Goal: Task Accomplishment & Management: Manage account settings

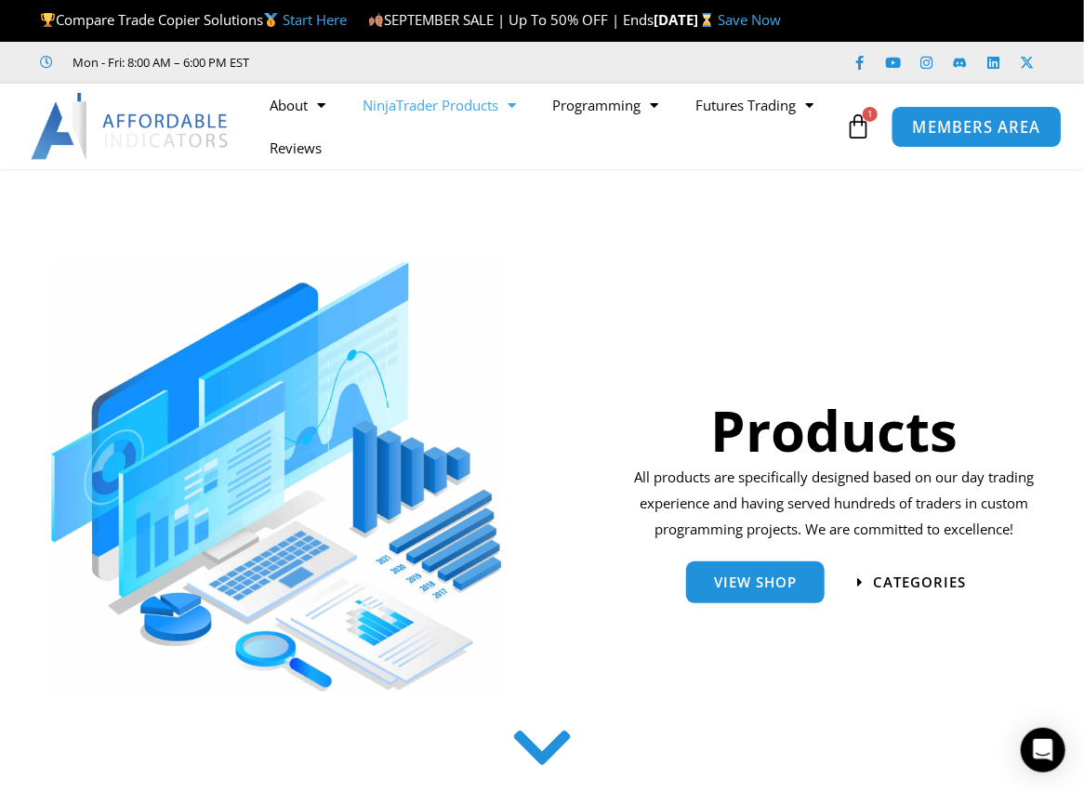
click at [965, 135] on span "MEMBERS AREA" at bounding box center [975, 127] width 127 height 16
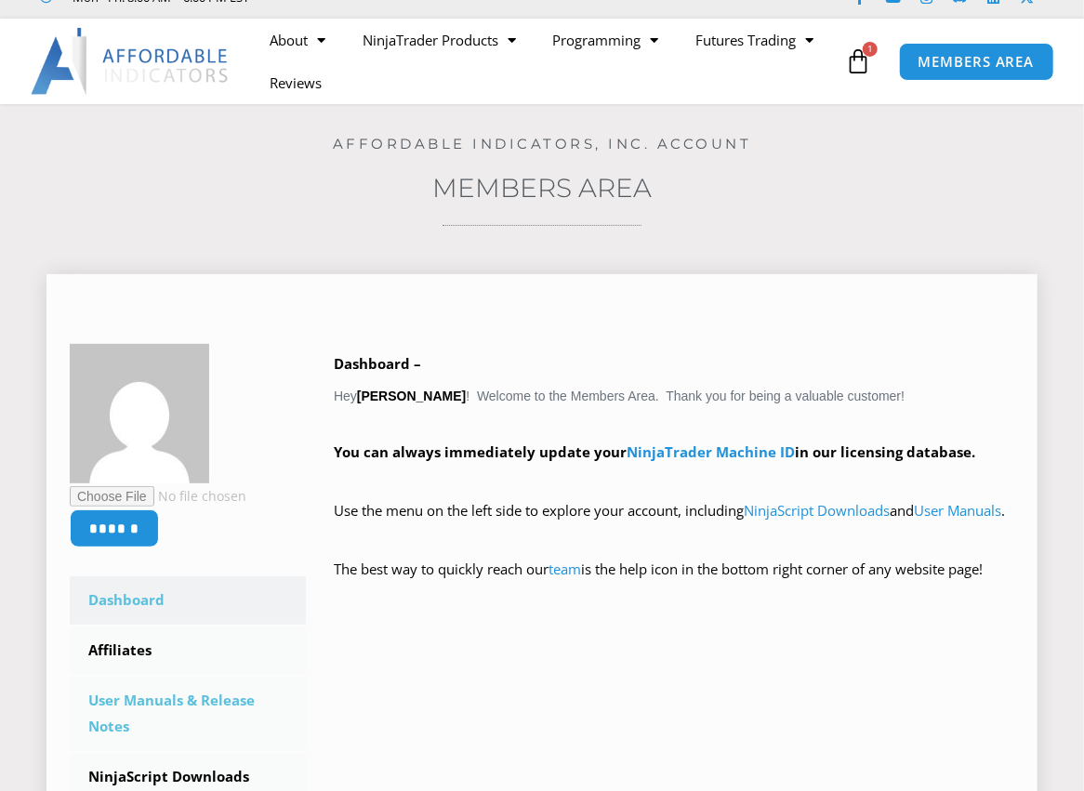
scroll to position [168, 0]
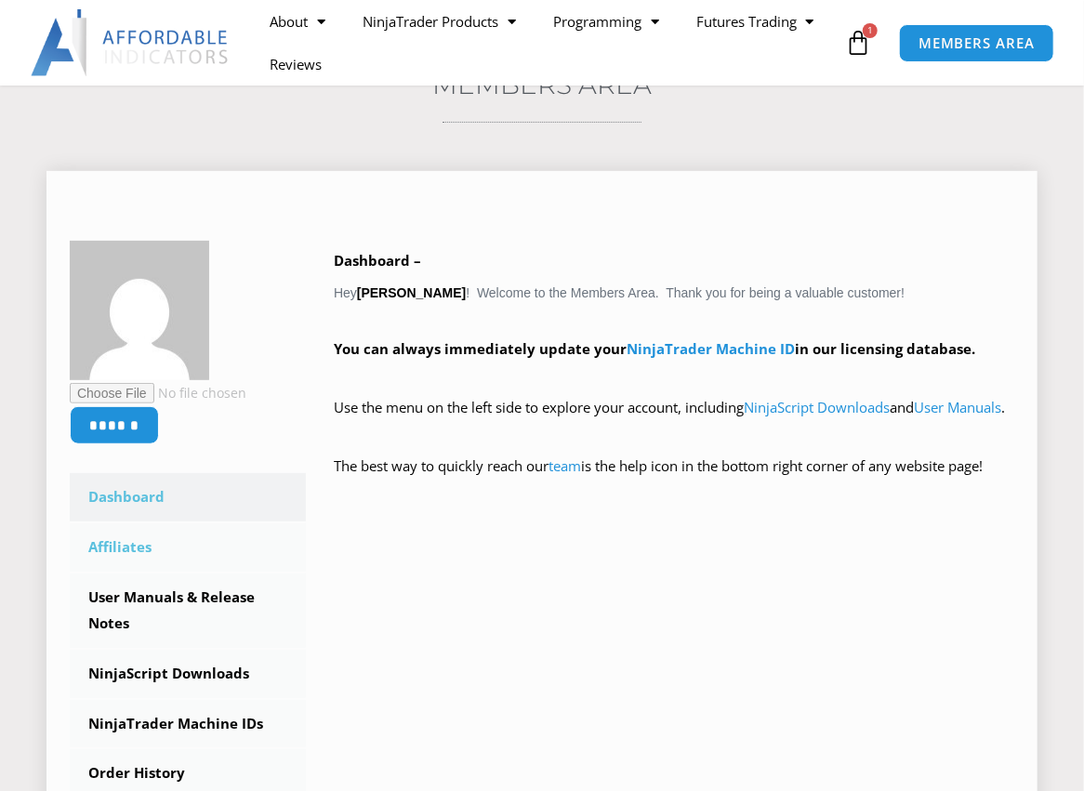
click at [130, 572] on link "Affiliates" at bounding box center [188, 547] width 236 height 48
